Goal: Information Seeking & Learning: Learn about a topic

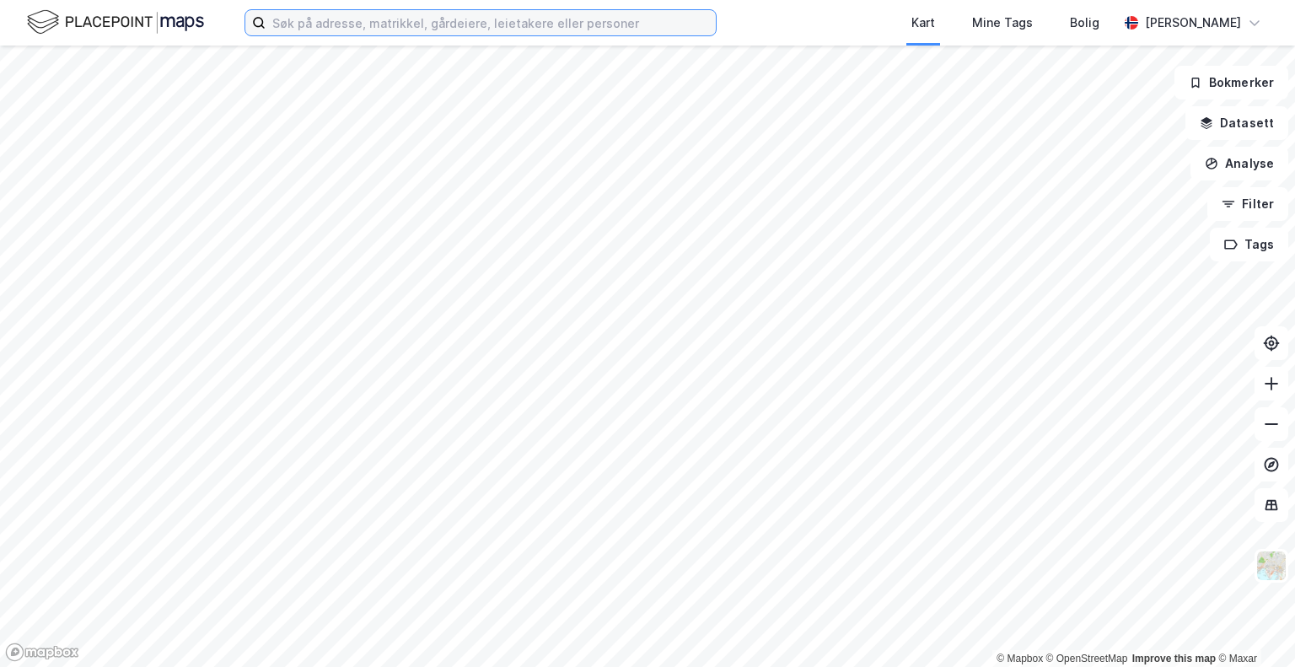
click at [517, 33] on input at bounding box center [491, 22] width 450 height 25
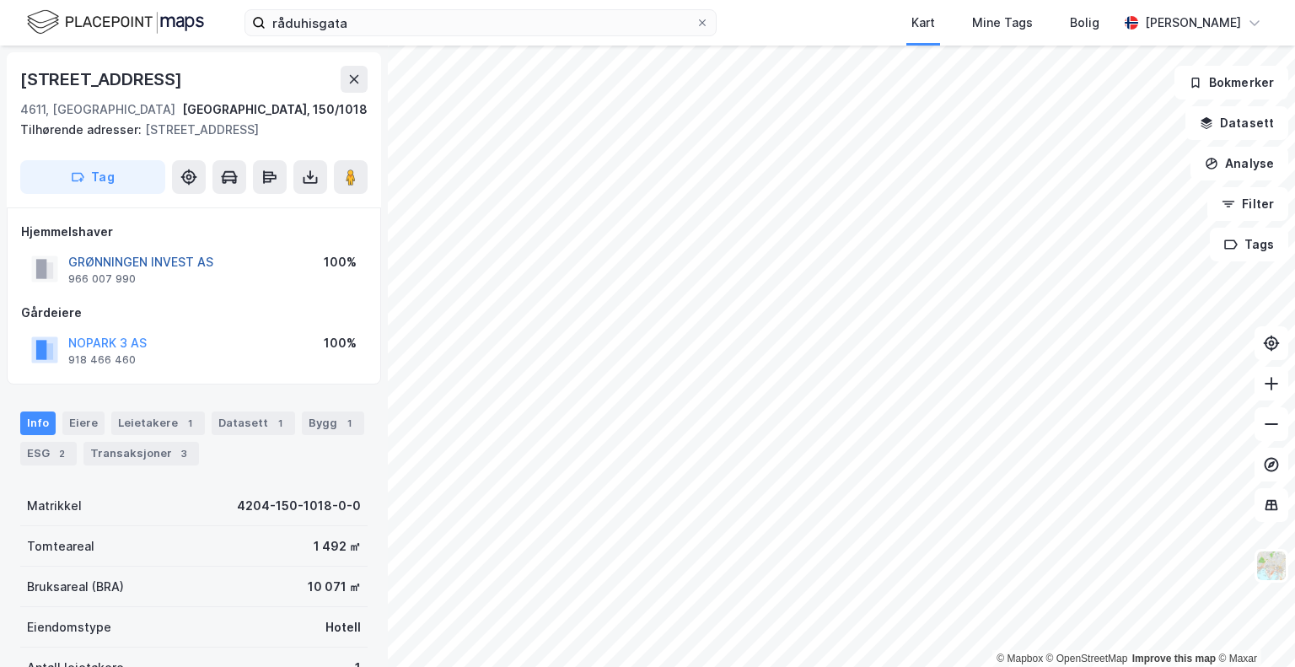
click at [0, 0] on button "GRØNNINGEN INVEST AS" at bounding box center [0, 0] width 0 height 0
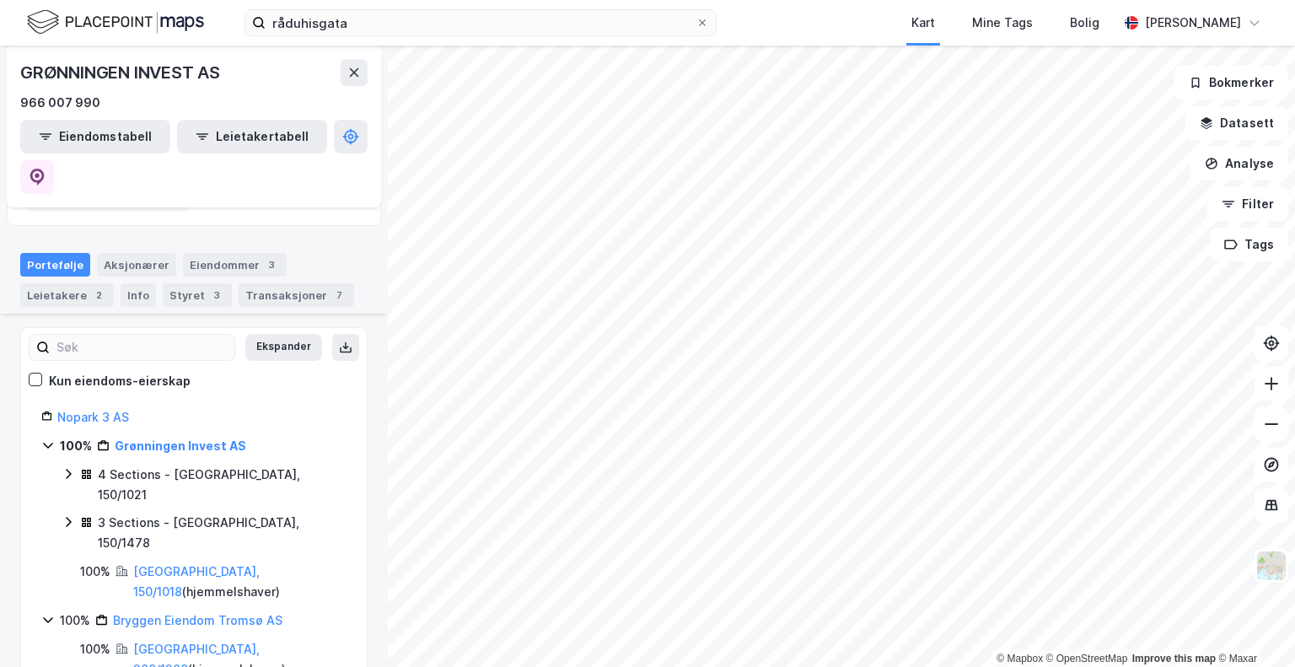
scroll to position [169, 0]
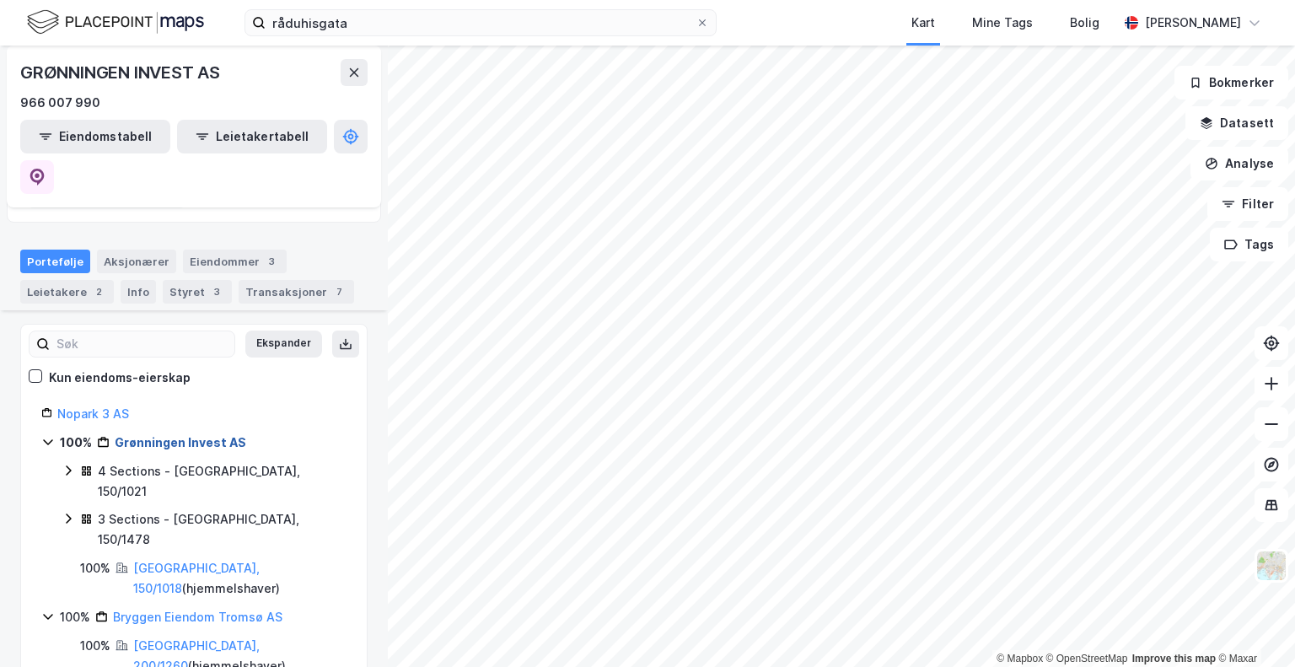
click at [173, 435] on link "Grønningen Invest AS" at bounding box center [181, 442] width 132 height 14
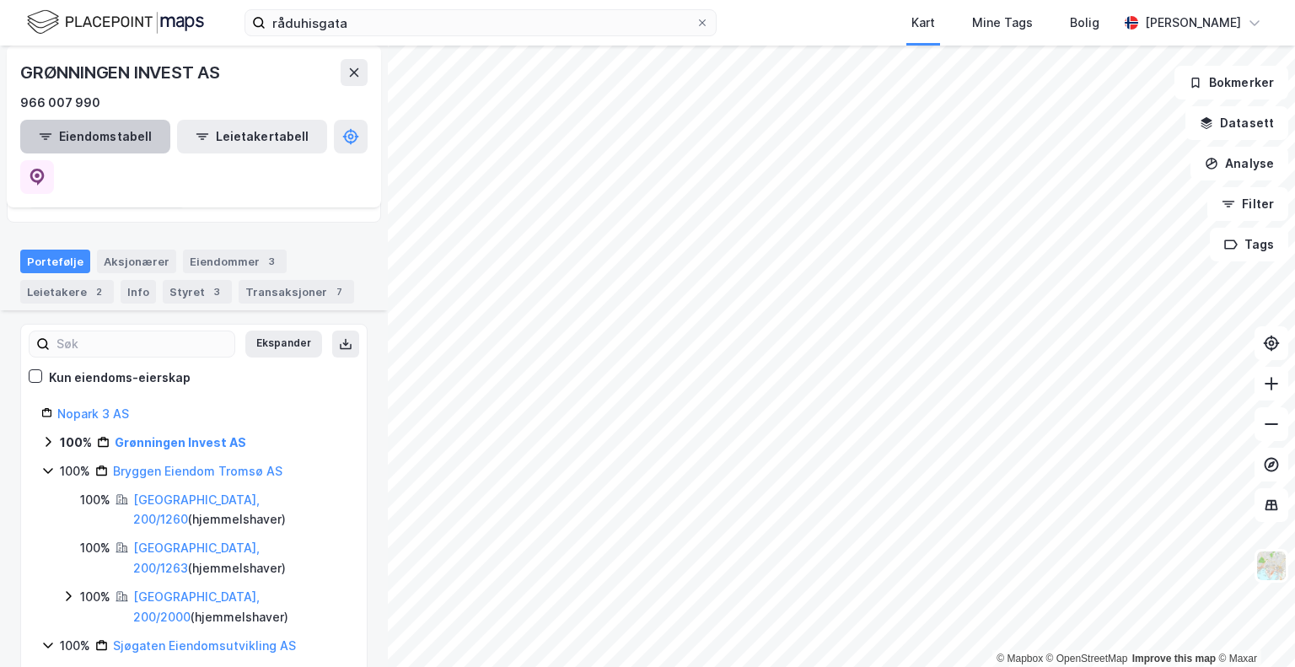
click at [126, 250] on div "Aksjonærer" at bounding box center [136, 262] width 79 height 24
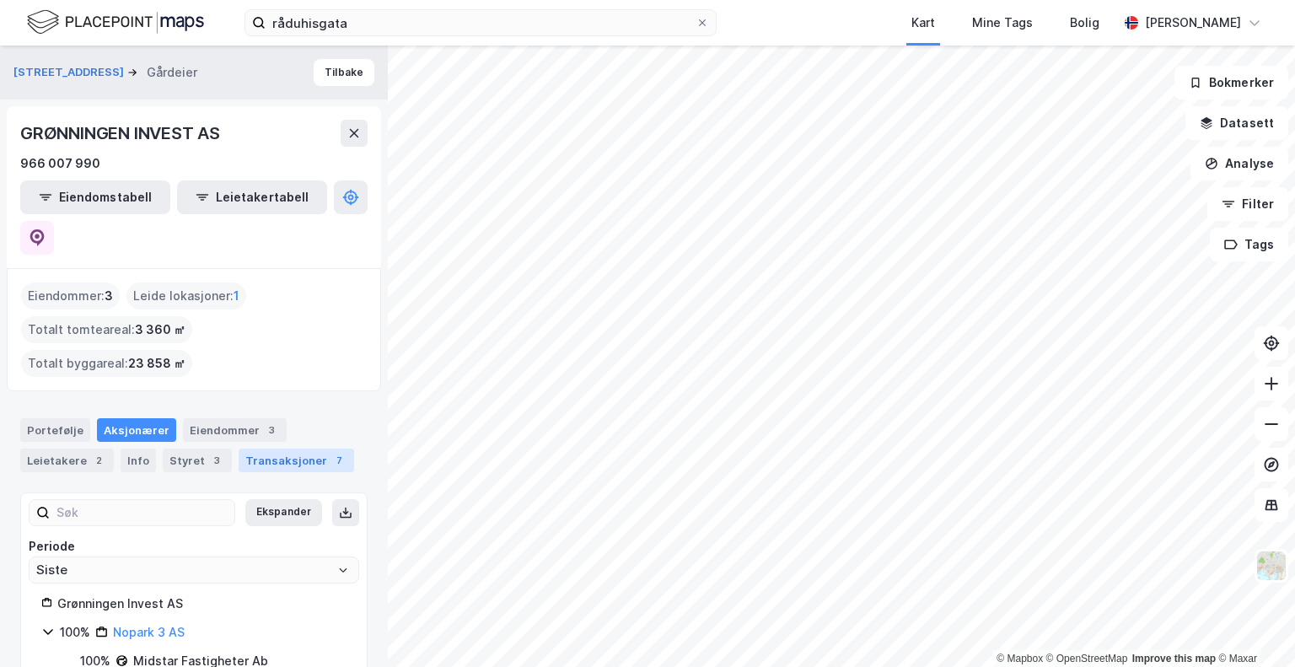
click at [282, 448] on div "Transaksjoner 7" at bounding box center [296, 460] width 115 height 24
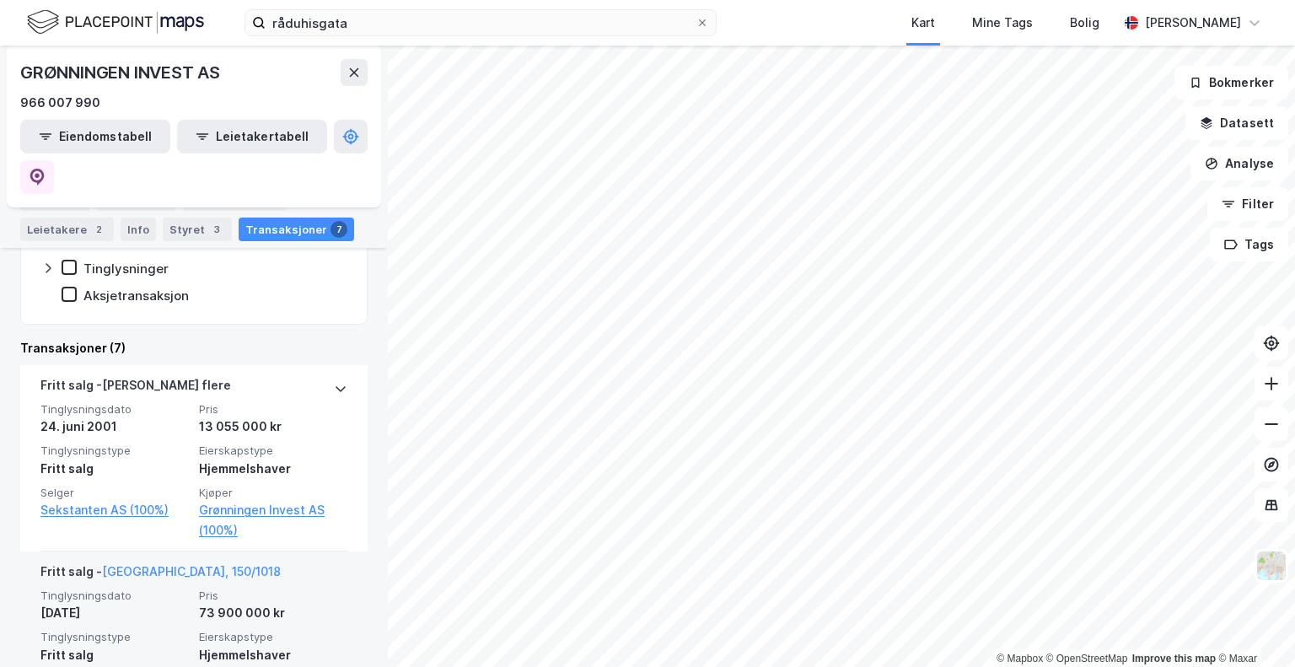
scroll to position [432, 0]
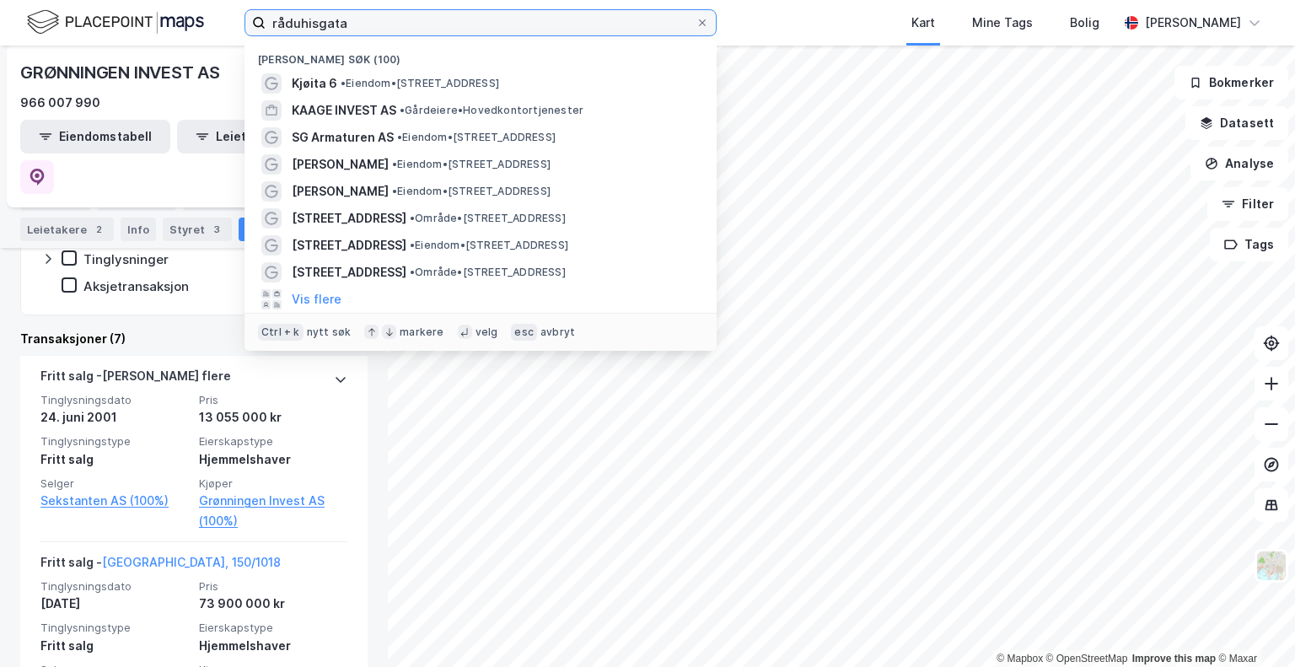
drag, startPoint x: 379, startPoint y: 16, endPoint x: 275, endPoint y: -4, distance: 105.6
click at [275, 0] on html "råduhisgata Nylige søk (100) Kjøita 6 • Eiendom • Kjøita 6, 4630 Kristiansand K…" at bounding box center [647, 333] width 1295 height 667
type input "r"
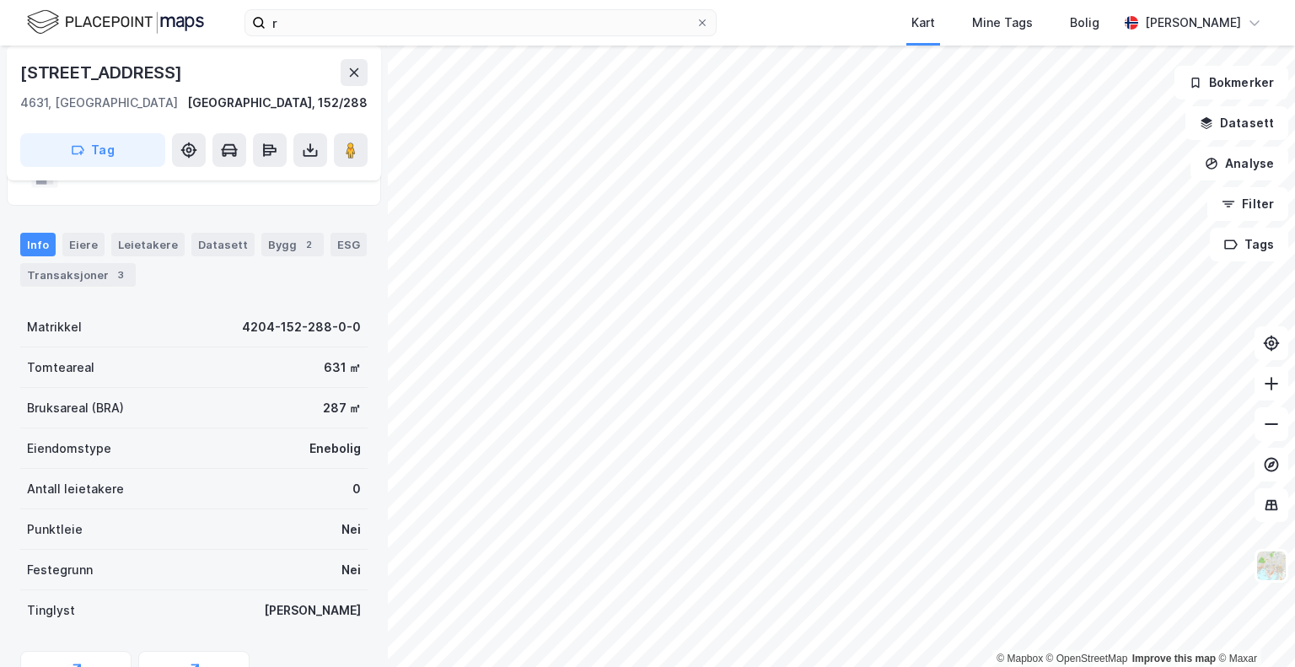
scroll to position [98, 0]
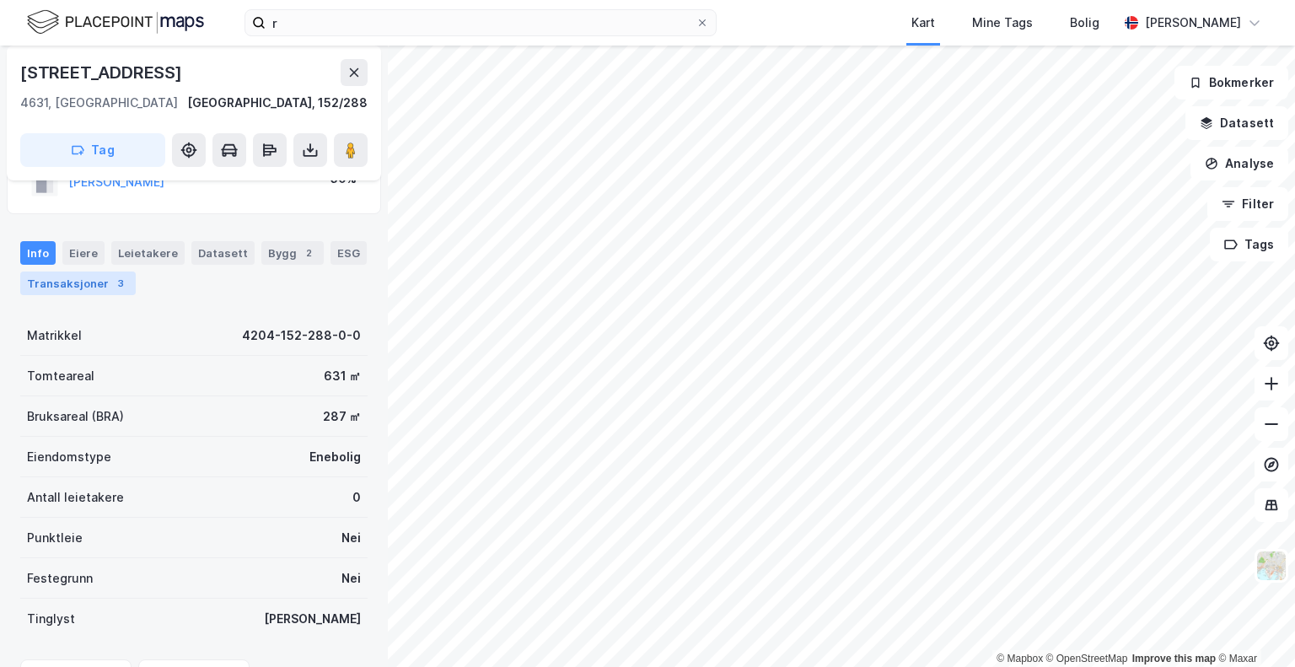
click at [89, 282] on div "Transaksjoner 3" at bounding box center [77, 283] width 115 height 24
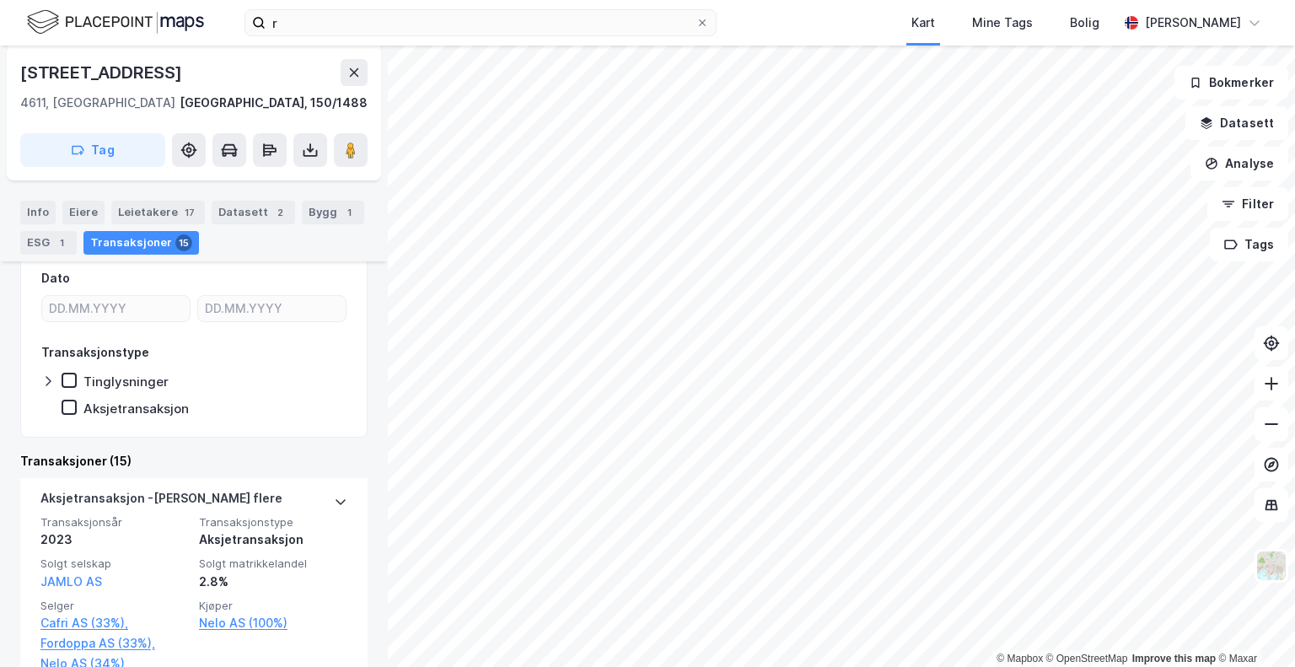
scroll to position [282, 0]
click at [23, 241] on div "ESG 1" at bounding box center [48, 243] width 56 height 24
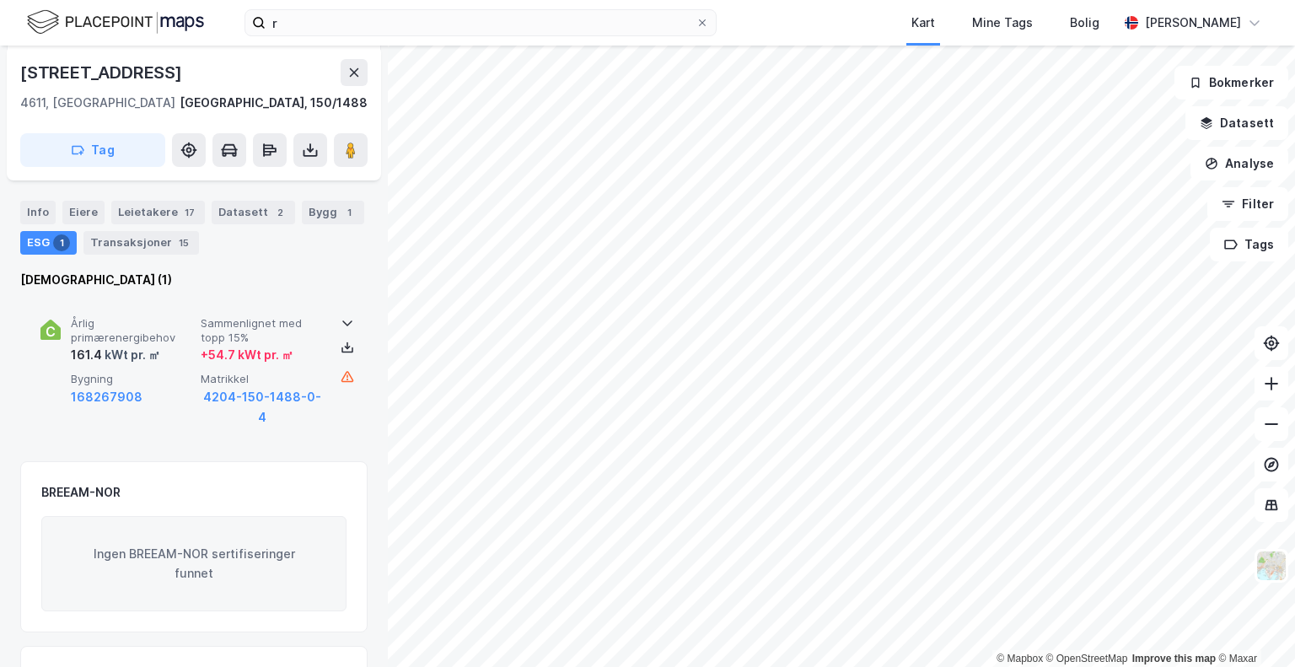
scroll to position [196, 0]
click at [342, 378] on icon at bounding box center [347, 375] width 13 height 13
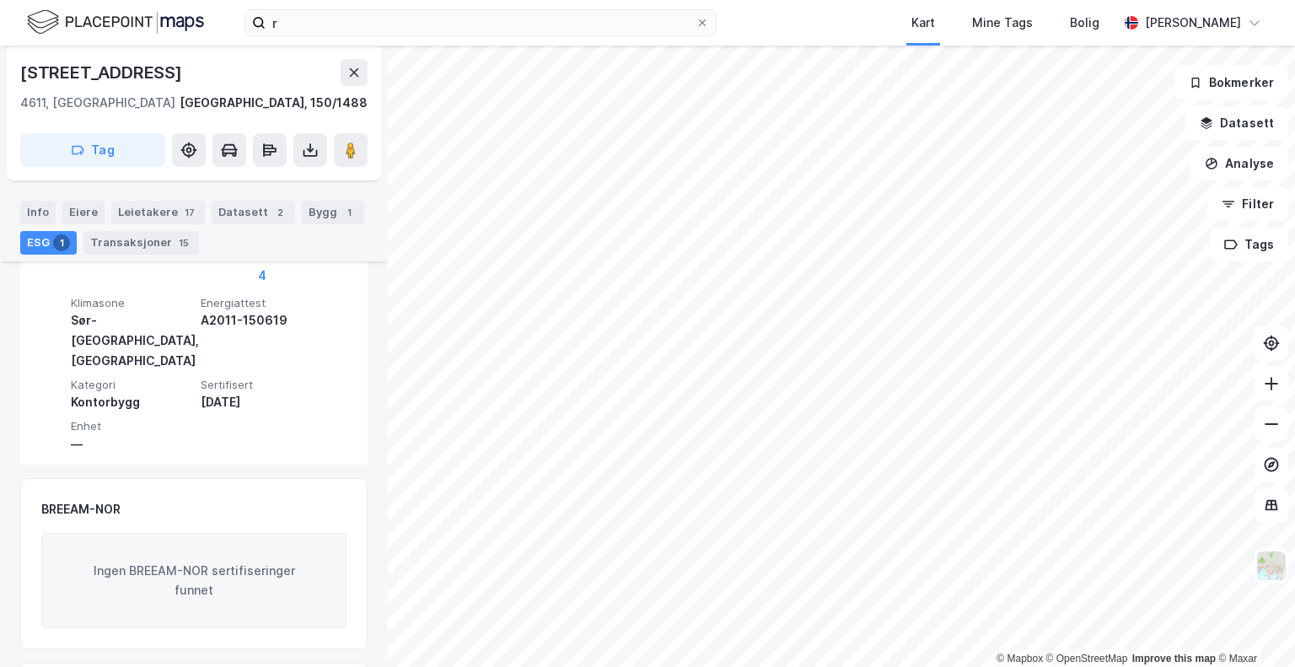
scroll to position [0, 0]
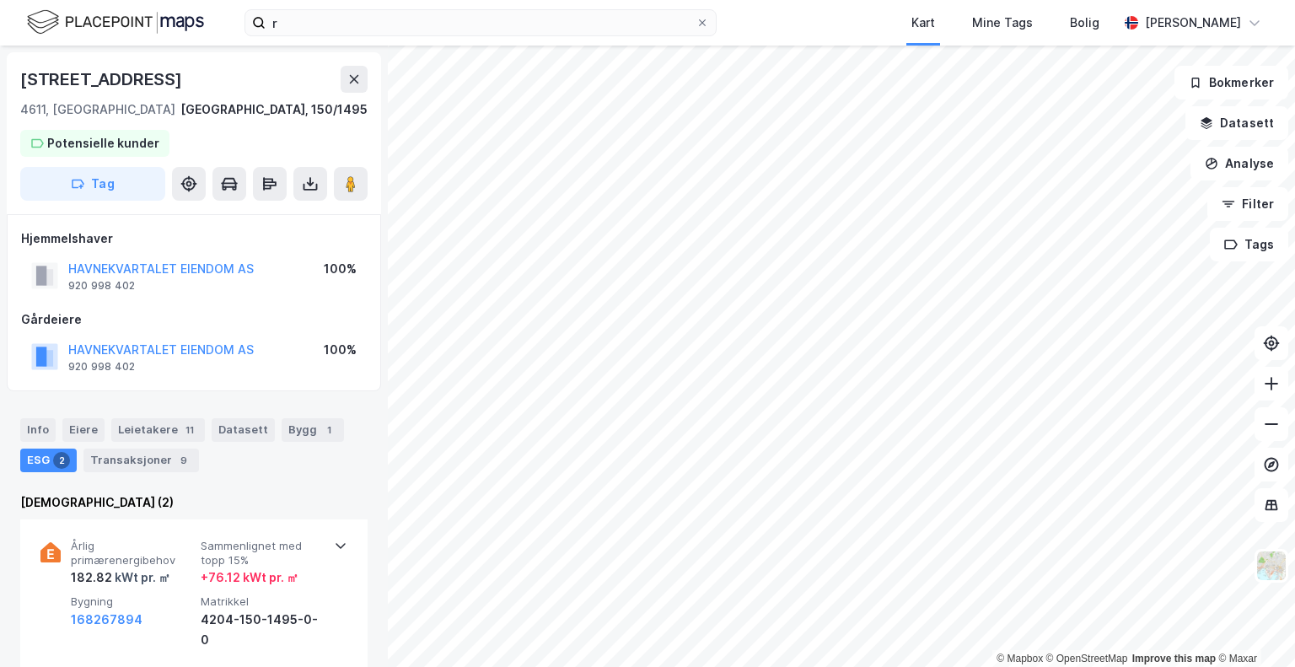
scroll to position [337, 0]
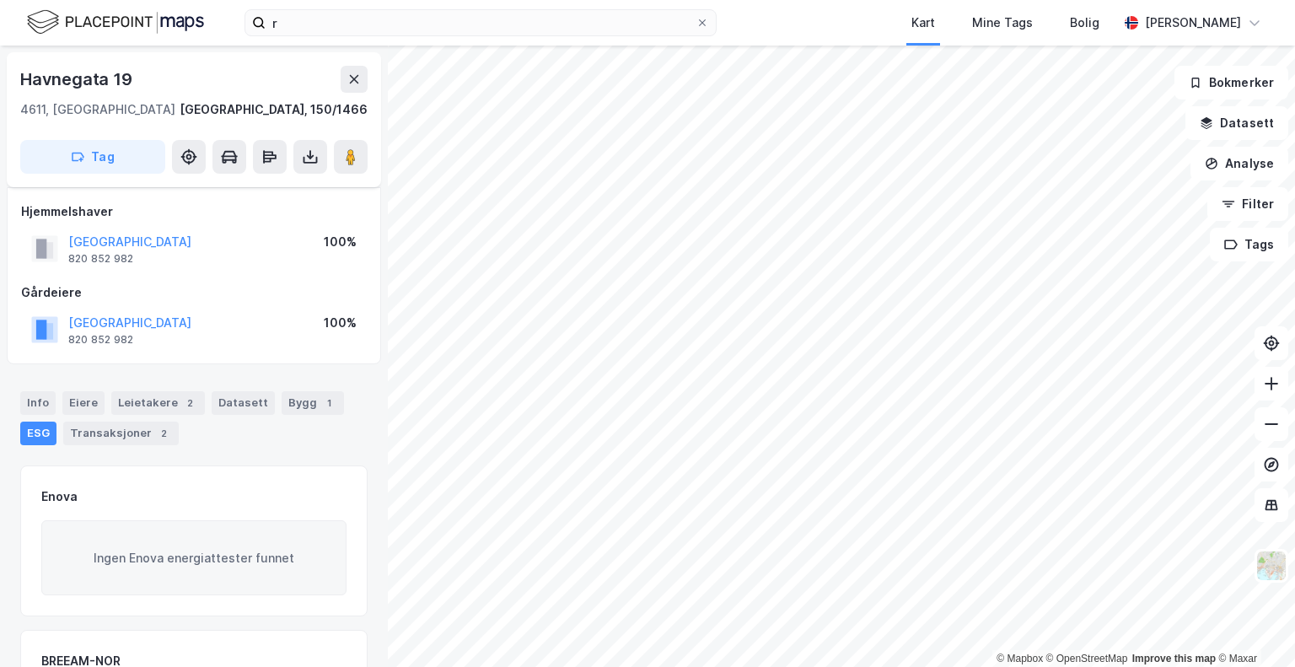
scroll to position [337, 0]
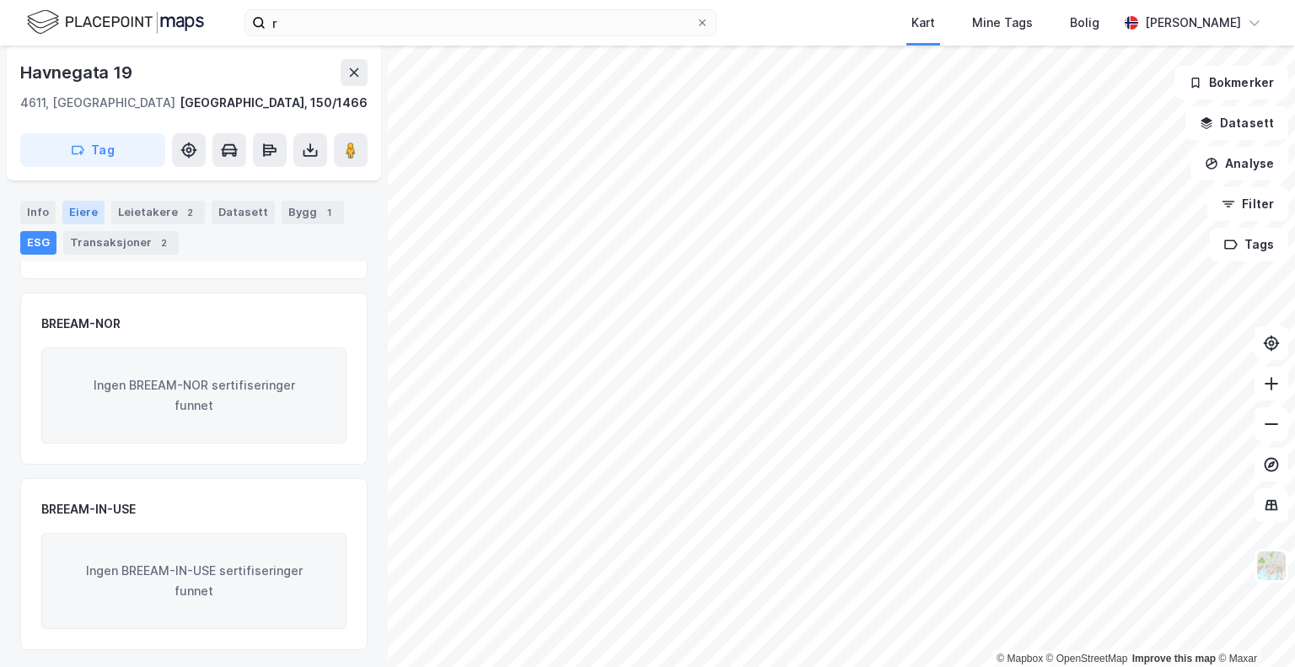
click at [78, 212] on div "Eiere" at bounding box center [83, 213] width 42 height 24
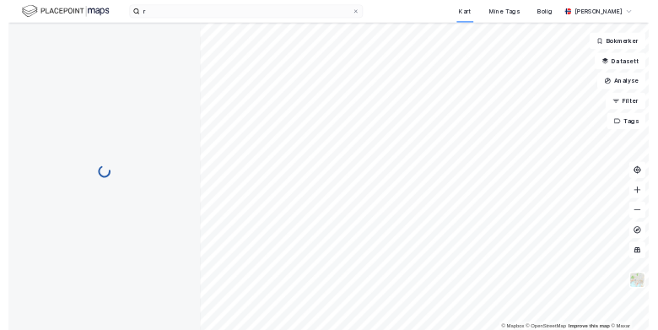
scroll to position [27, 0]
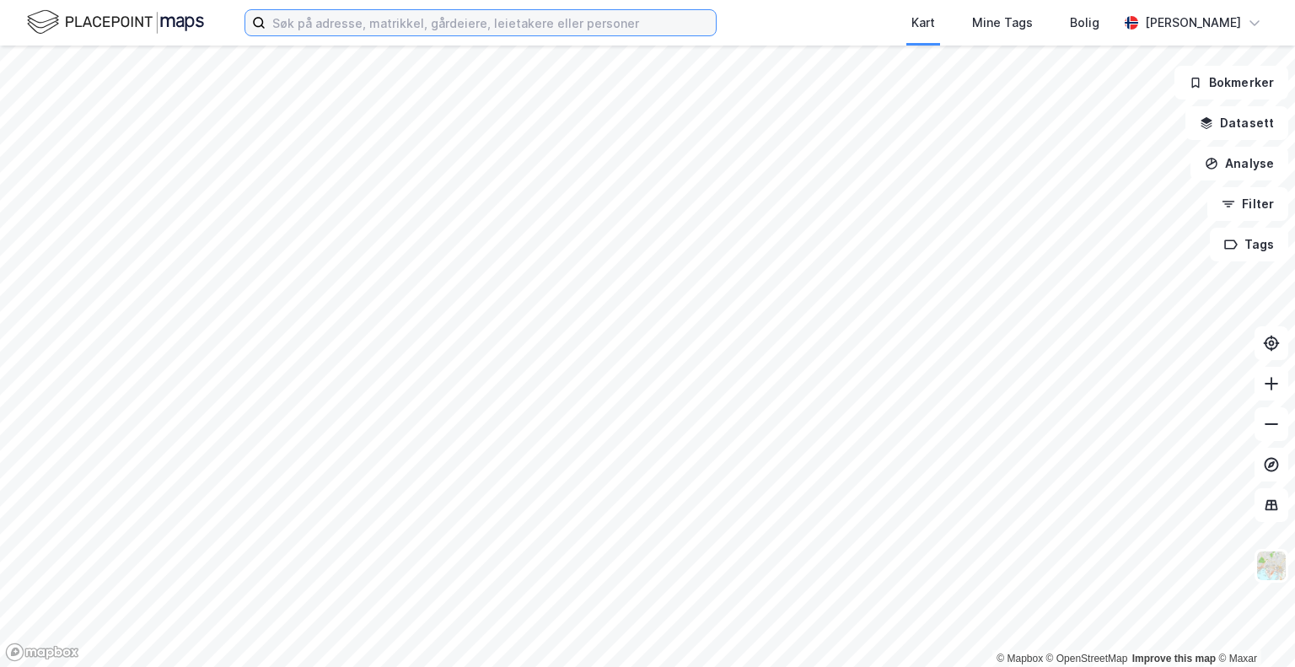
click at [482, 13] on input at bounding box center [491, 22] width 450 height 25
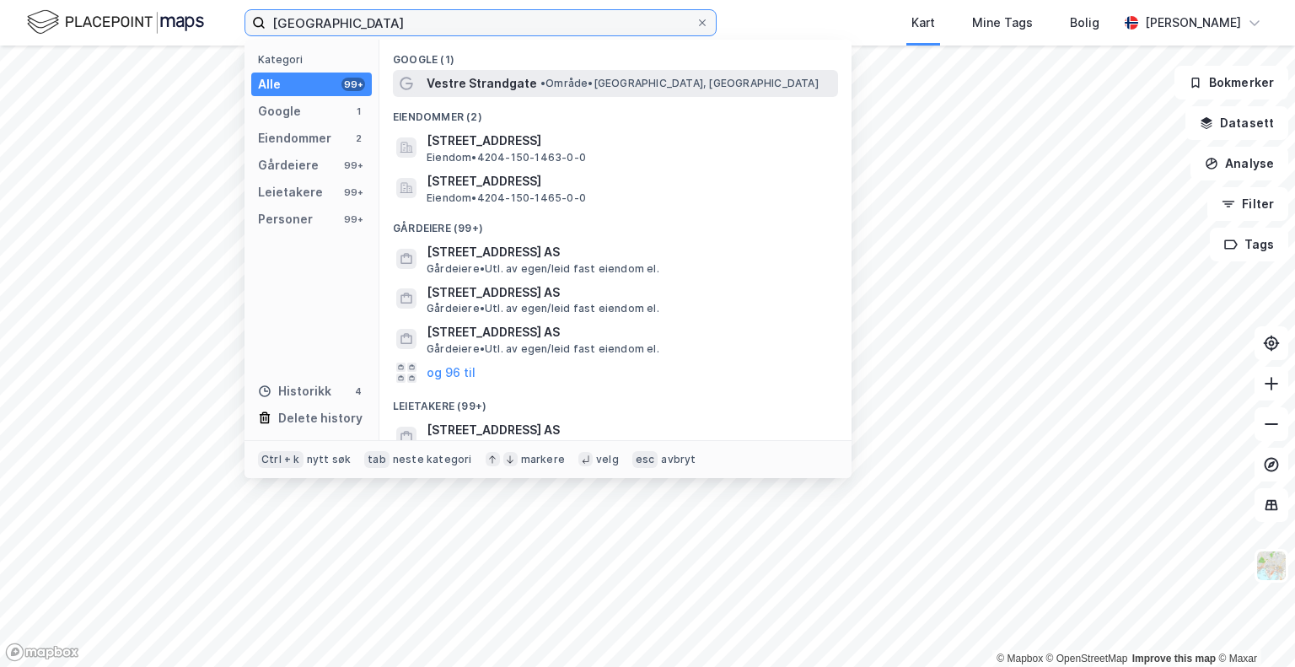
type input "[GEOGRAPHIC_DATA]"
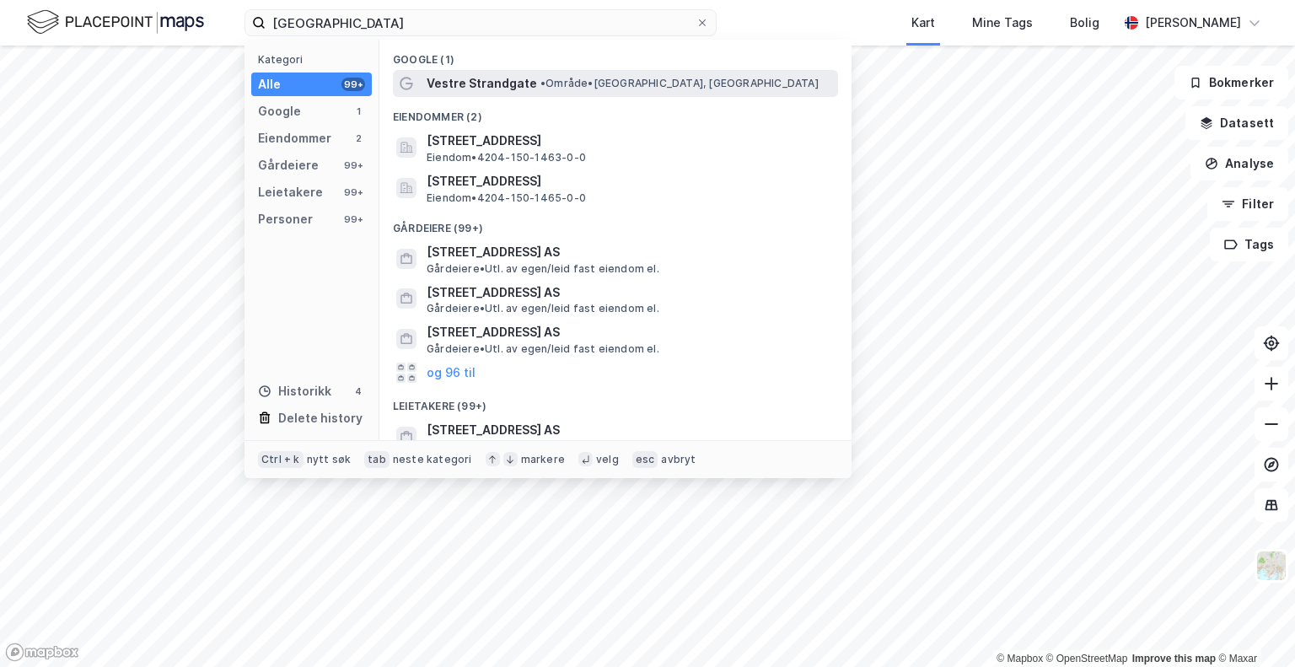
click at [451, 87] on span "Vestre Strandgate" at bounding box center [482, 83] width 110 height 20
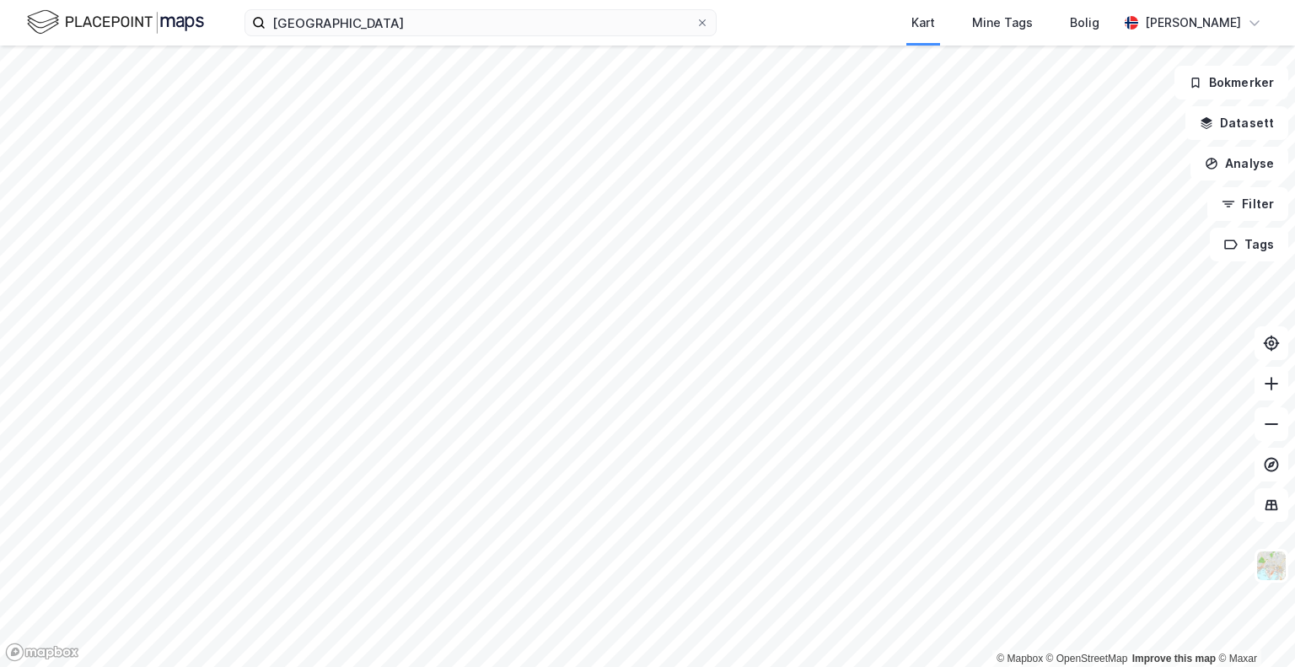
click at [904, 666] on html "vestre strandgate Kart Mine Tags Bolig [PERSON_NAME] © Mapbox © OpenStreetMap I…" at bounding box center [647, 333] width 1295 height 667
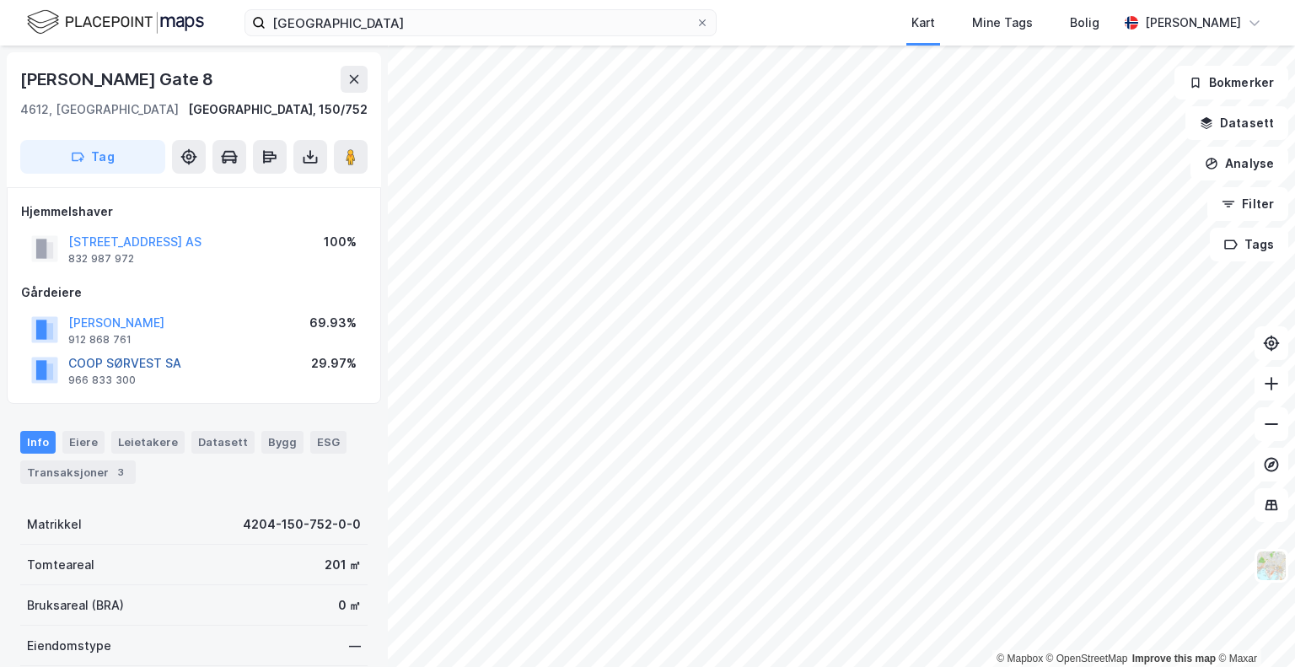
click at [0, 0] on button "COOP SØRVEST SA" at bounding box center [0, 0] width 0 height 0
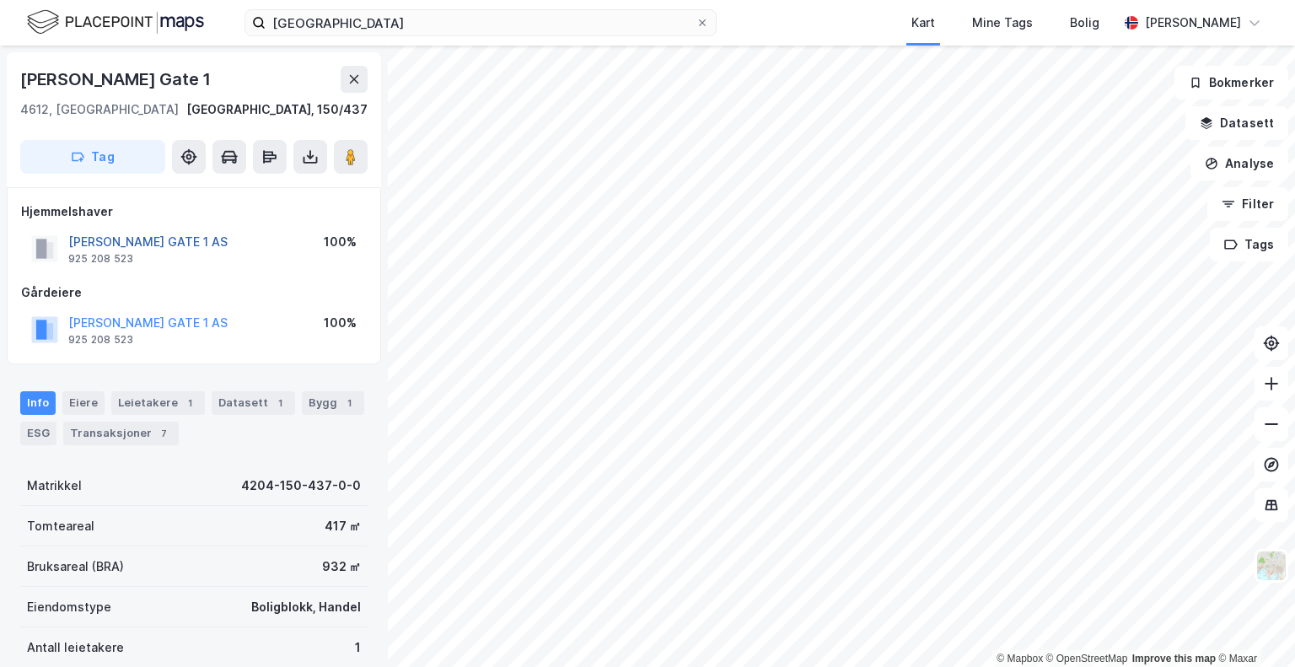
click at [0, 0] on button "[PERSON_NAME] GATE 1 AS" at bounding box center [0, 0] width 0 height 0
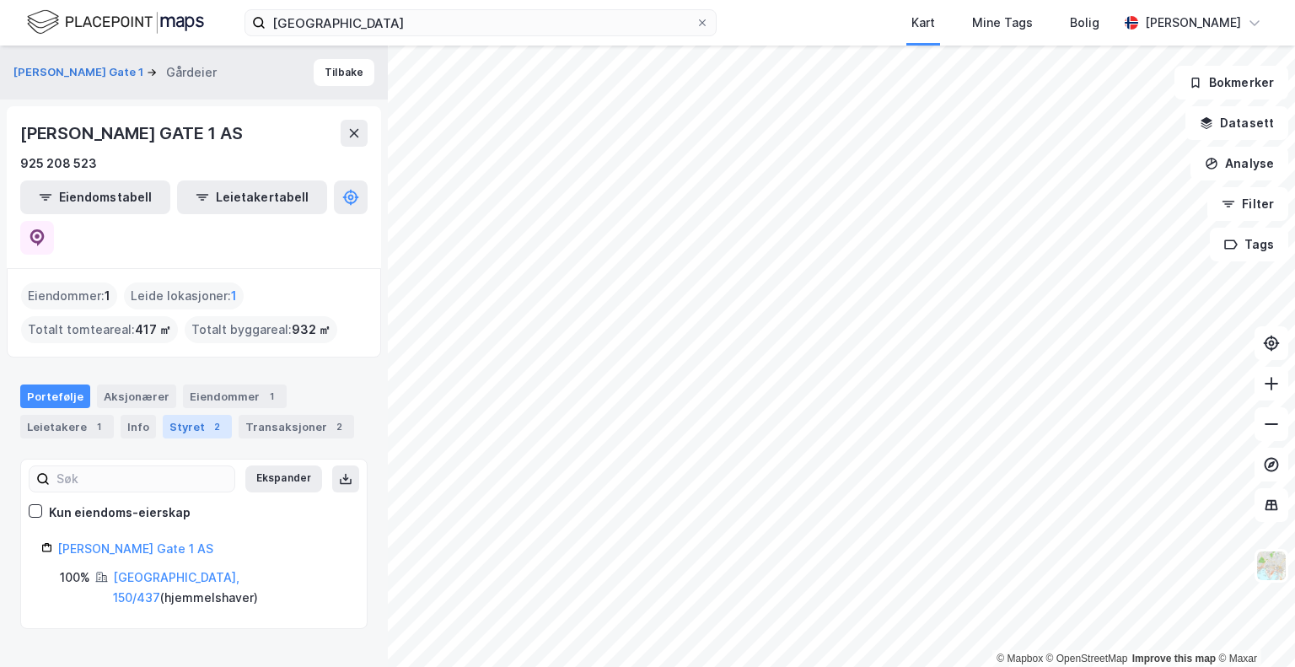
click at [182, 415] on div "Styret 2" at bounding box center [197, 427] width 69 height 24
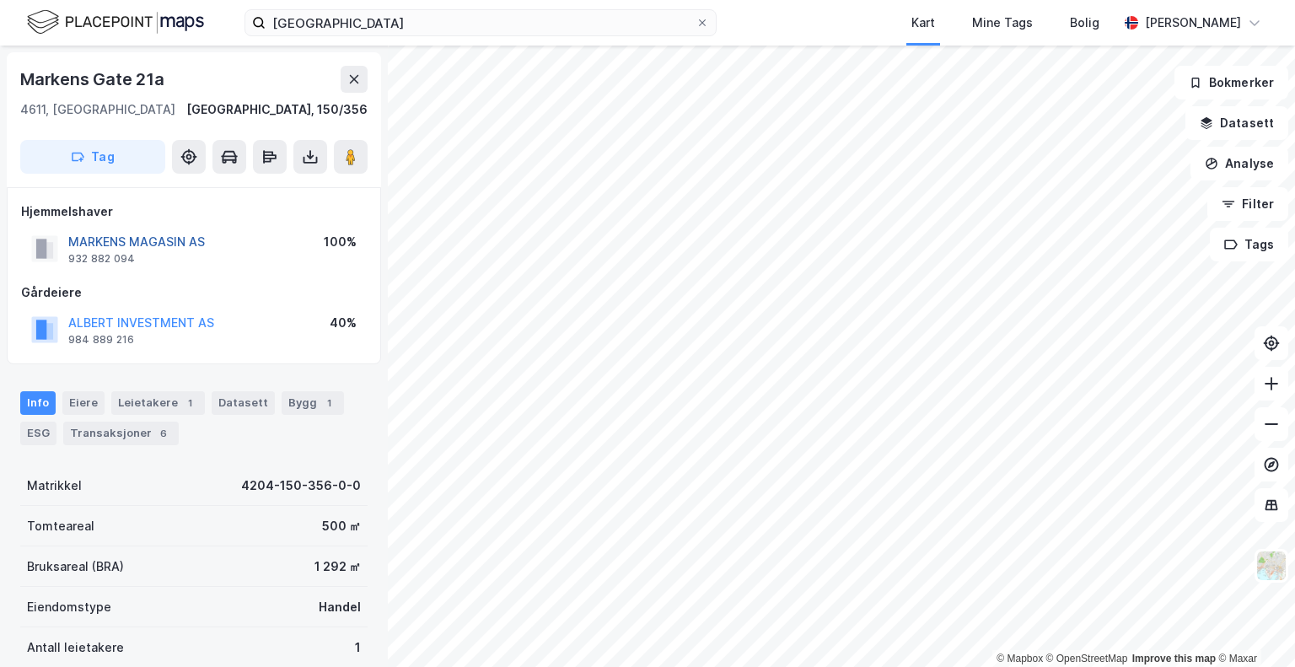
click at [0, 0] on button "MARKENS MAGASIN AS" at bounding box center [0, 0] width 0 height 0
